Goal: Information Seeking & Learning: Learn about a topic

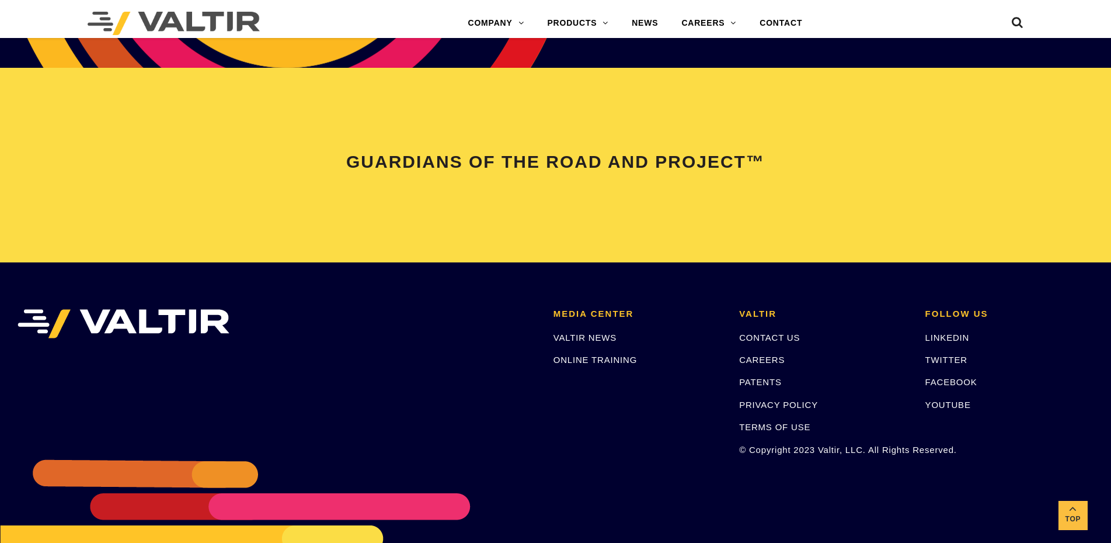
scroll to position [2453, 0]
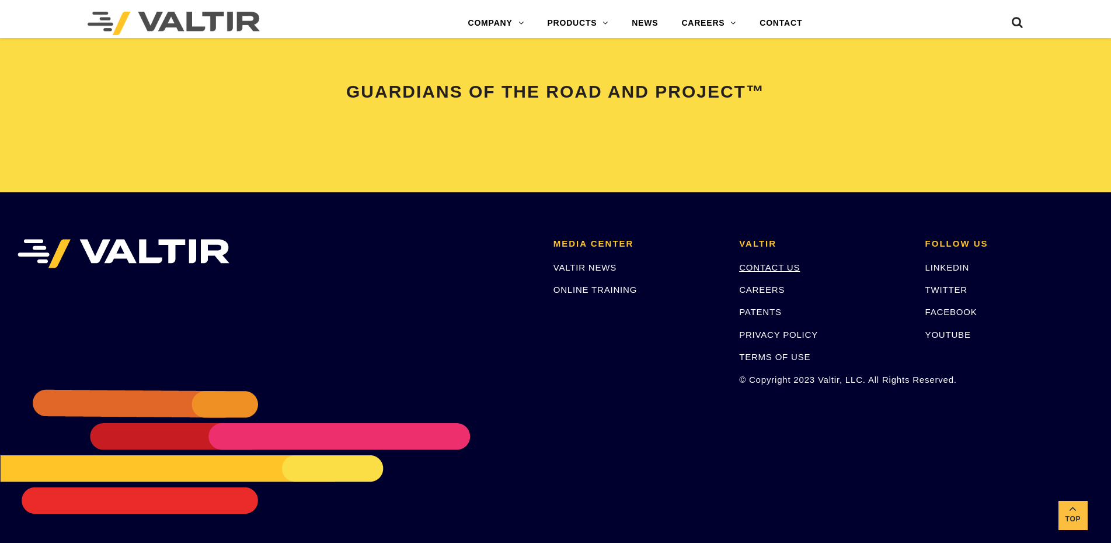
click at [776, 268] on link "CONTACT US" at bounding box center [769, 267] width 61 height 10
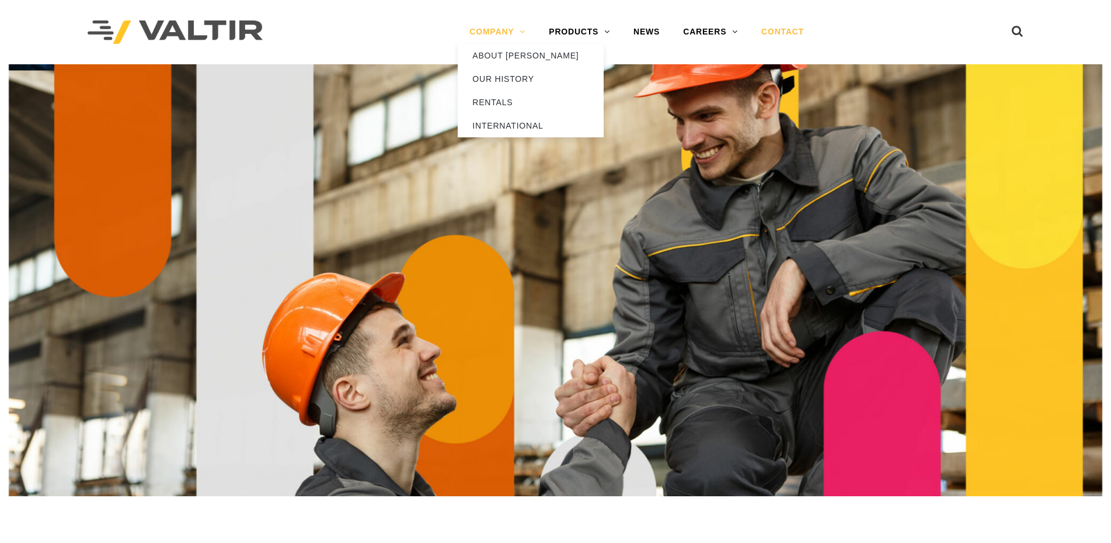
click at [509, 34] on link "COMPANY" at bounding box center [497, 31] width 79 height 23
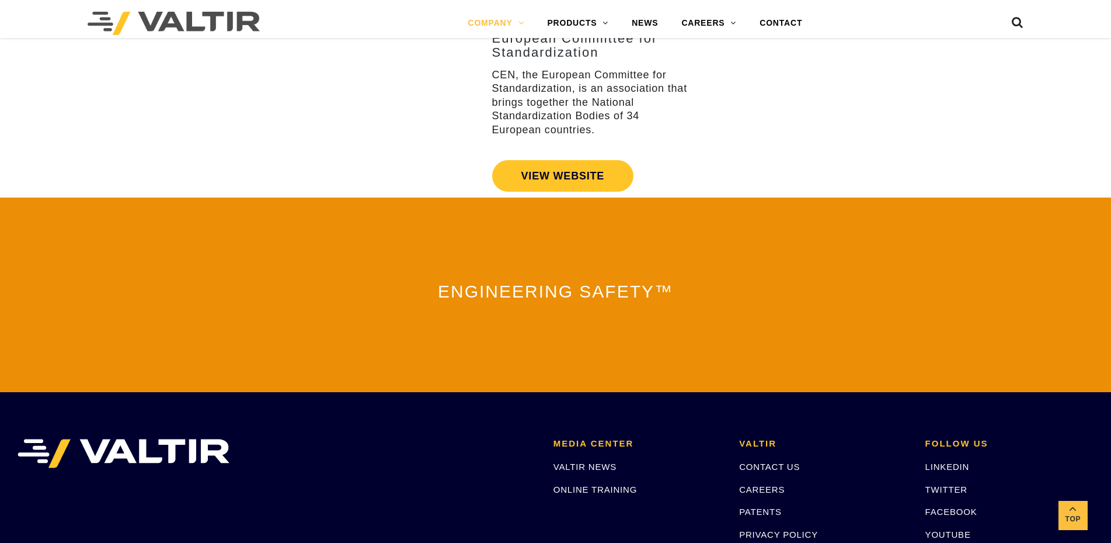
scroll to position [2430, 0]
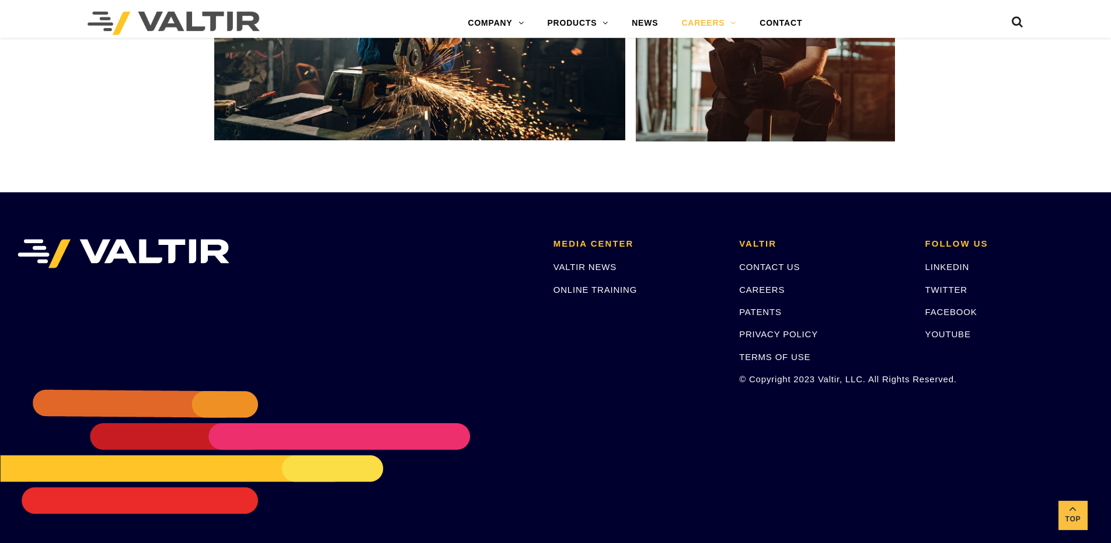
scroll to position [2230, 0]
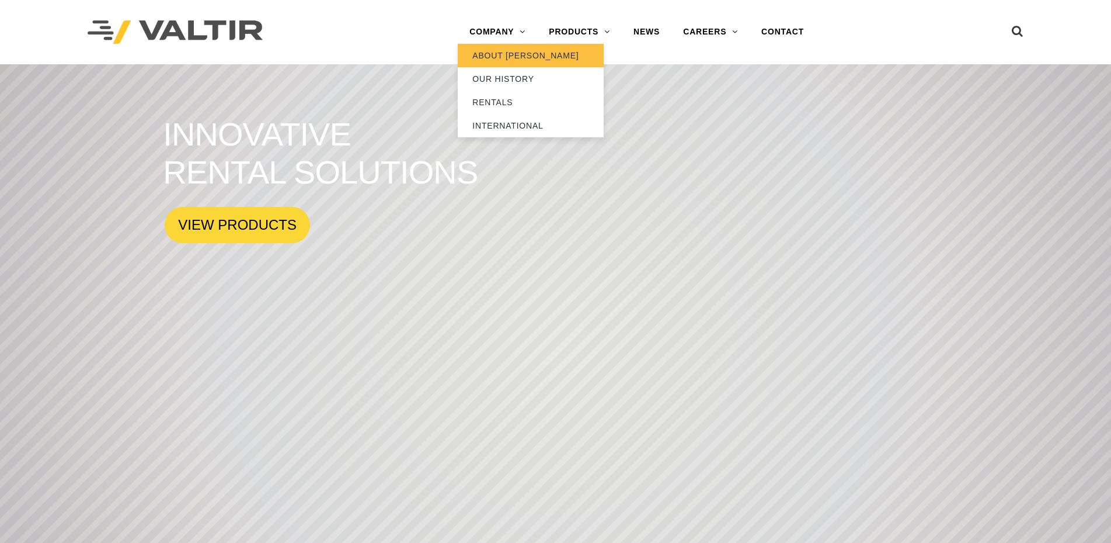
click at [503, 58] on link "ABOUT [PERSON_NAME]" at bounding box center [531, 55] width 146 height 23
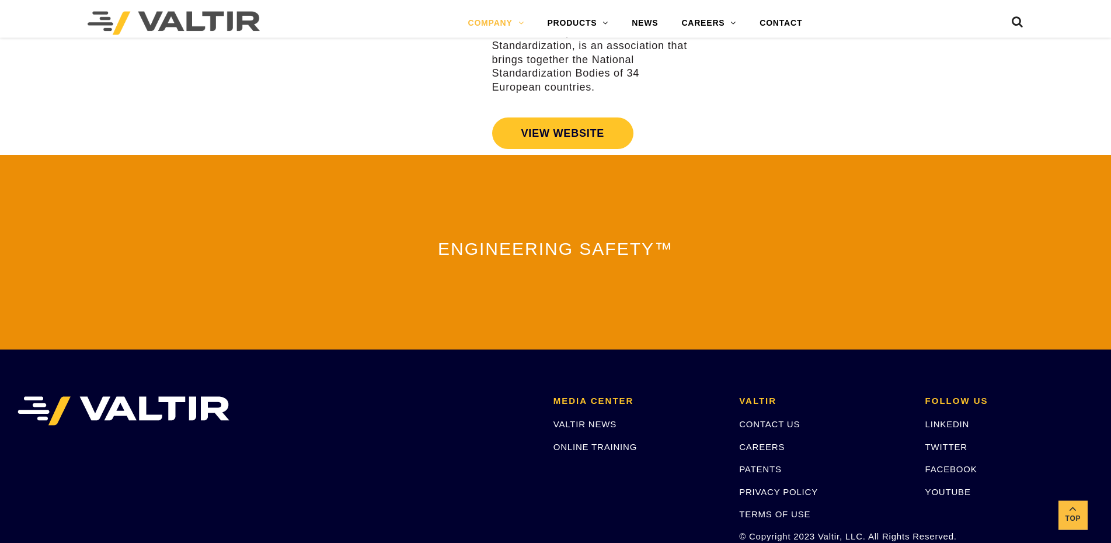
scroll to position [2430, 0]
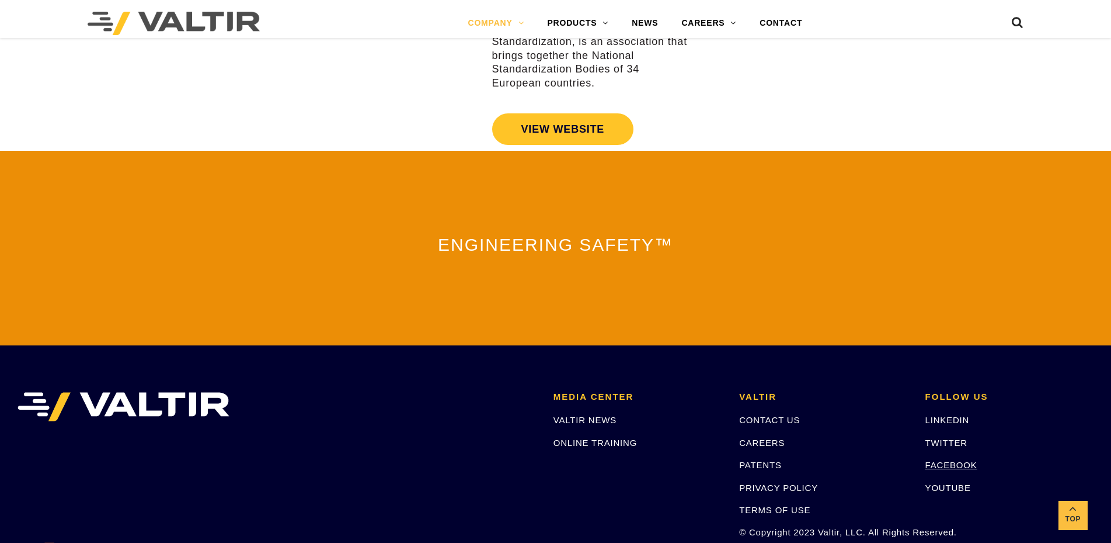
click at [971, 460] on link "FACEBOOK" at bounding box center [952, 465] width 52 height 10
